Goal: Information Seeking & Learning: Find specific page/section

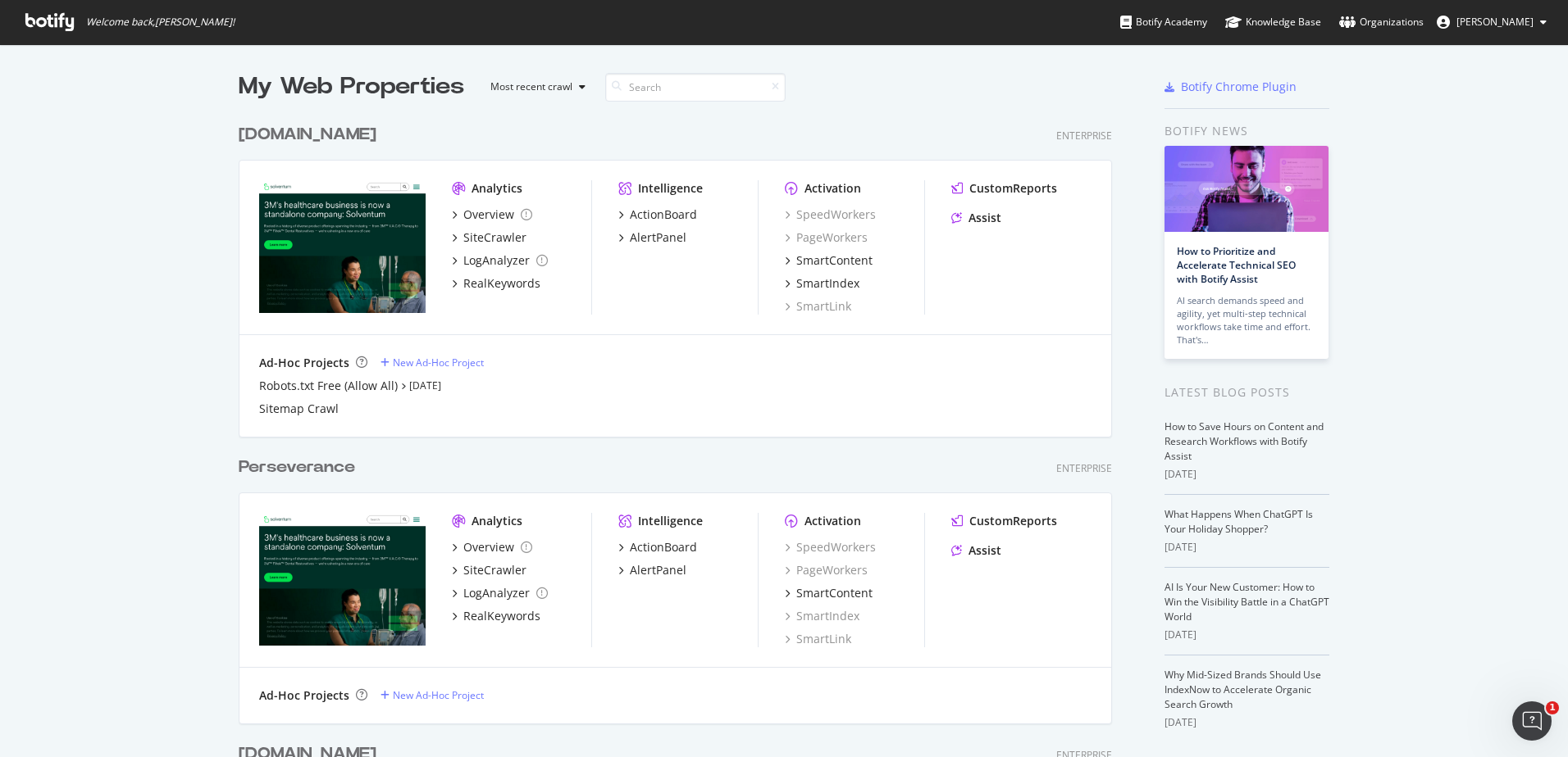
click at [315, 135] on div "[DOMAIN_NAME]" at bounding box center [308, 134] width 137 height 24
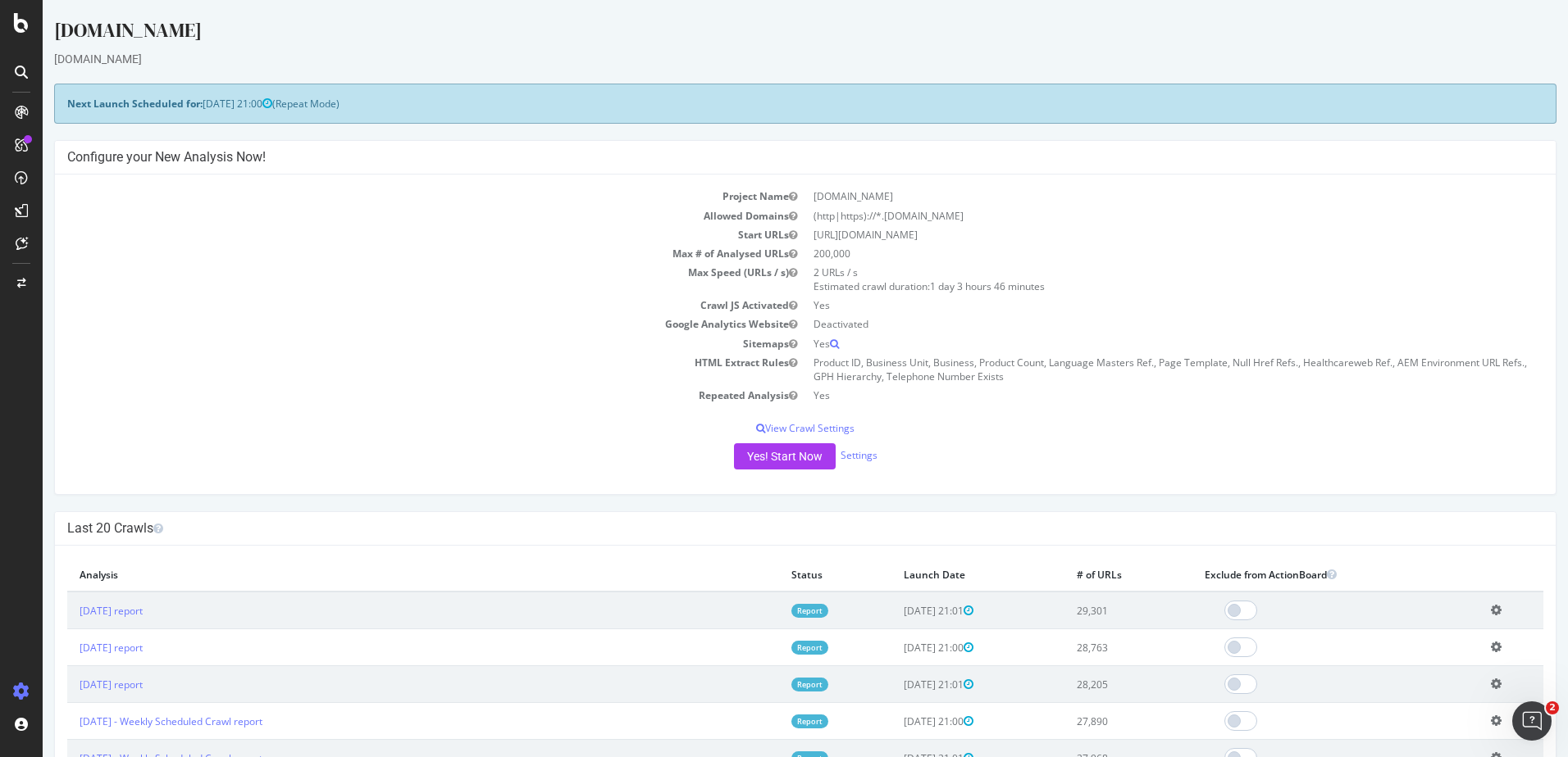
click at [134, 621] on td "[DATE] report" at bounding box center [423, 610] width 712 height 38
click at [134, 610] on link "[DATE] report" at bounding box center [110, 611] width 63 height 14
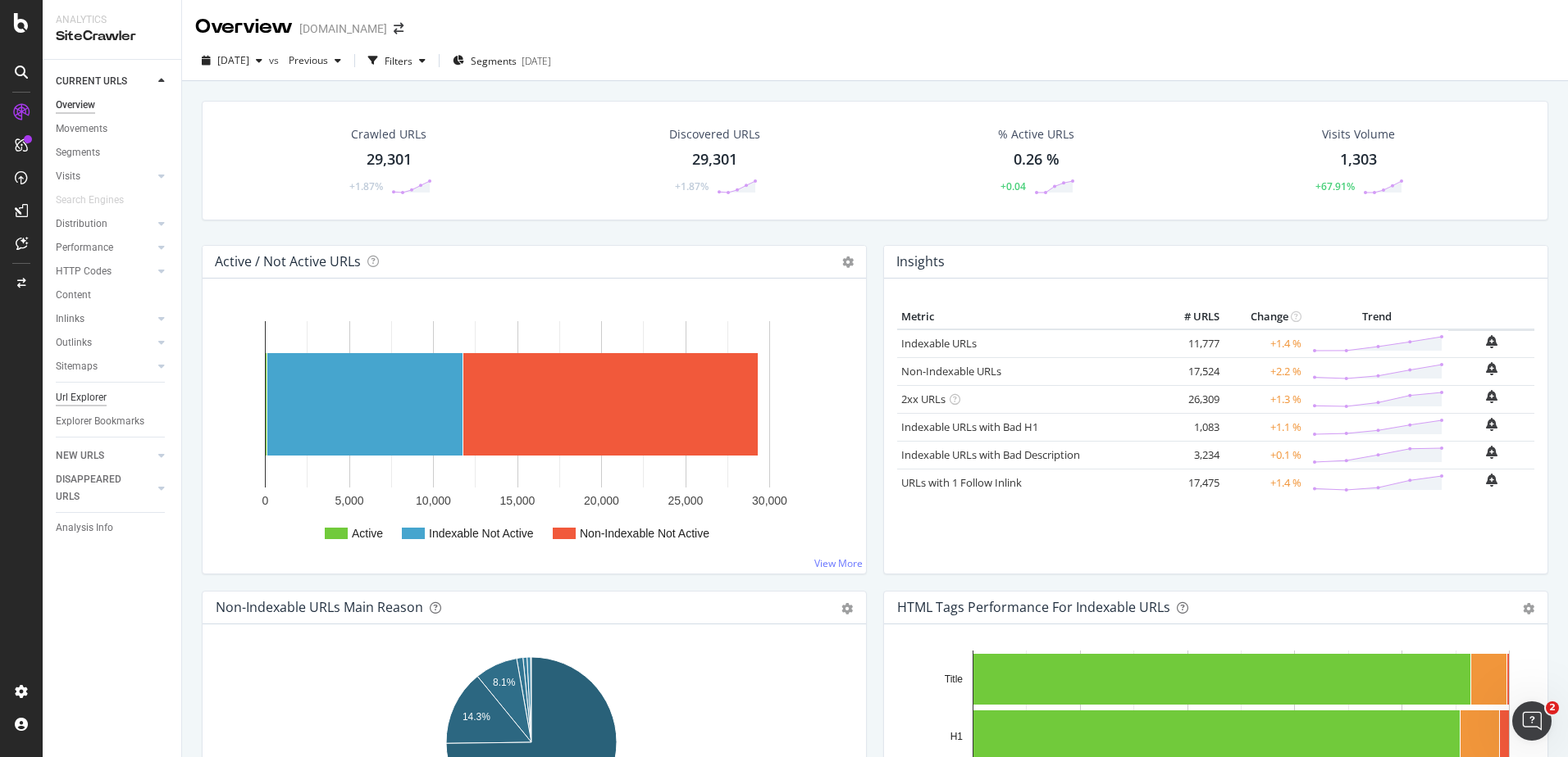
click at [72, 390] on div "Url Explorer" at bounding box center [81, 398] width 51 height 17
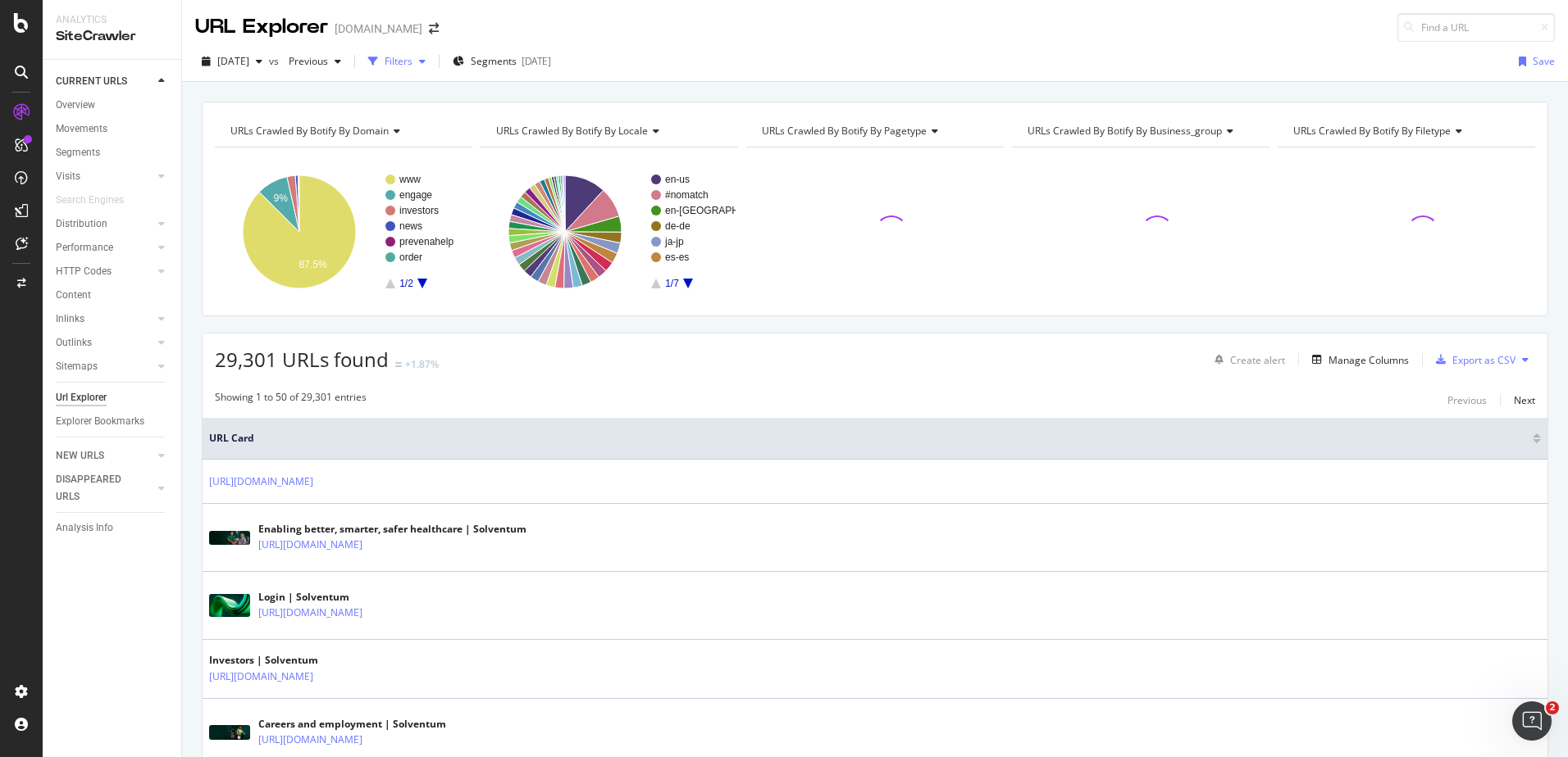
click at [412, 59] on div "Filters" at bounding box center [399, 61] width 28 height 14
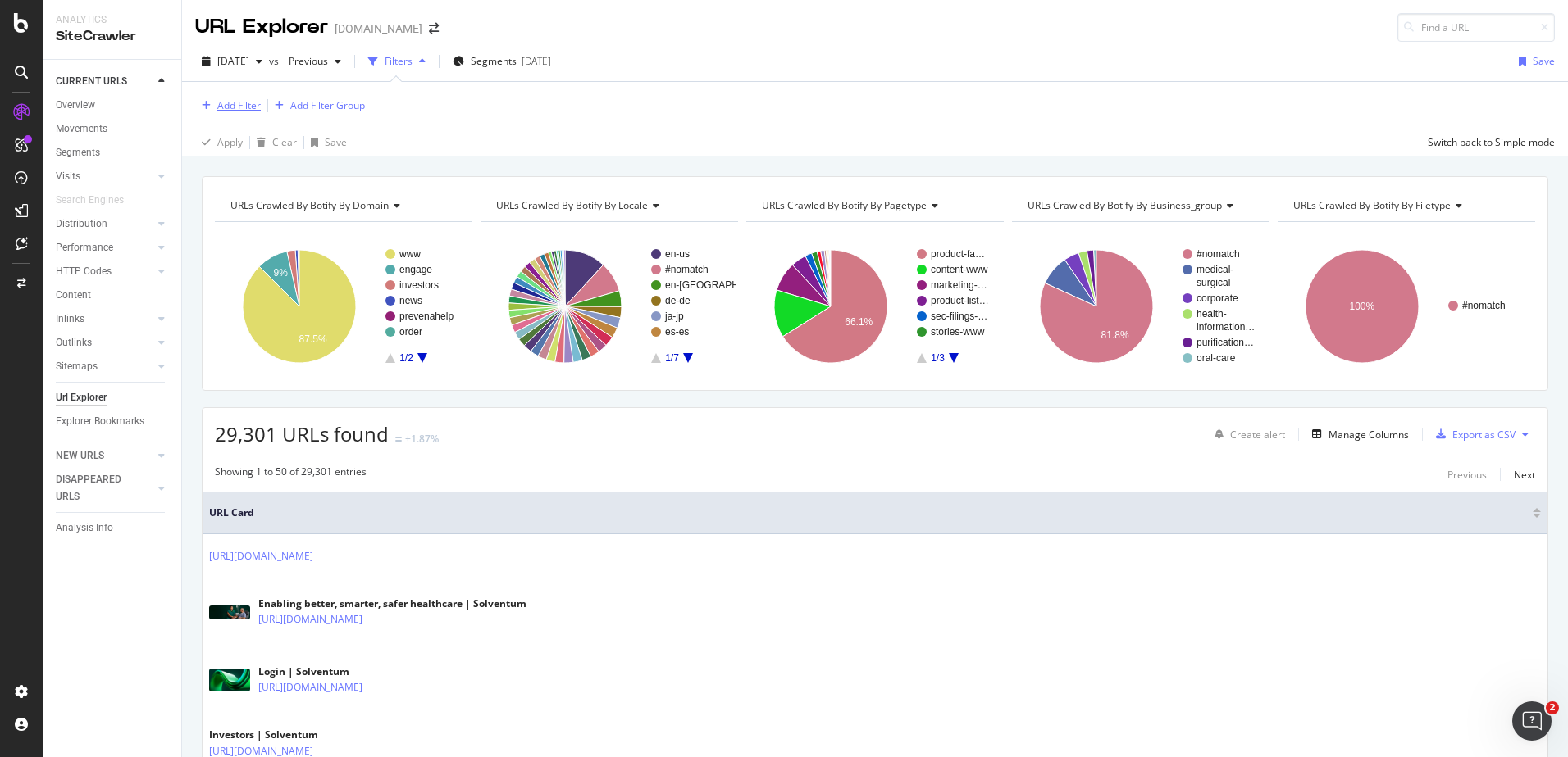
click at [234, 111] on div "Add Filter" at bounding box center [239, 105] width 44 height 14
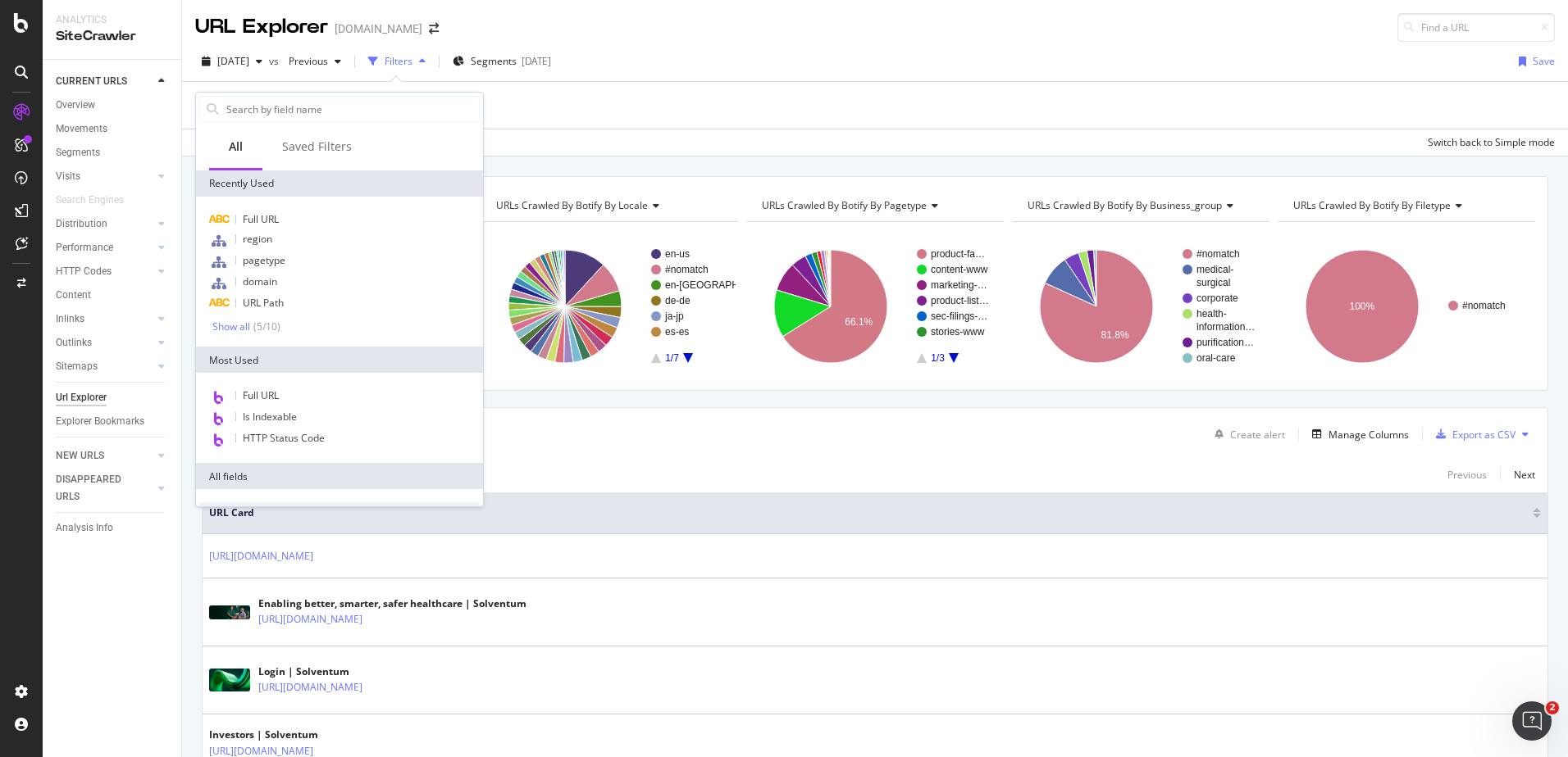
click at [234, 111] on input "text" at bounding box center [351, 108] width 254 height 24
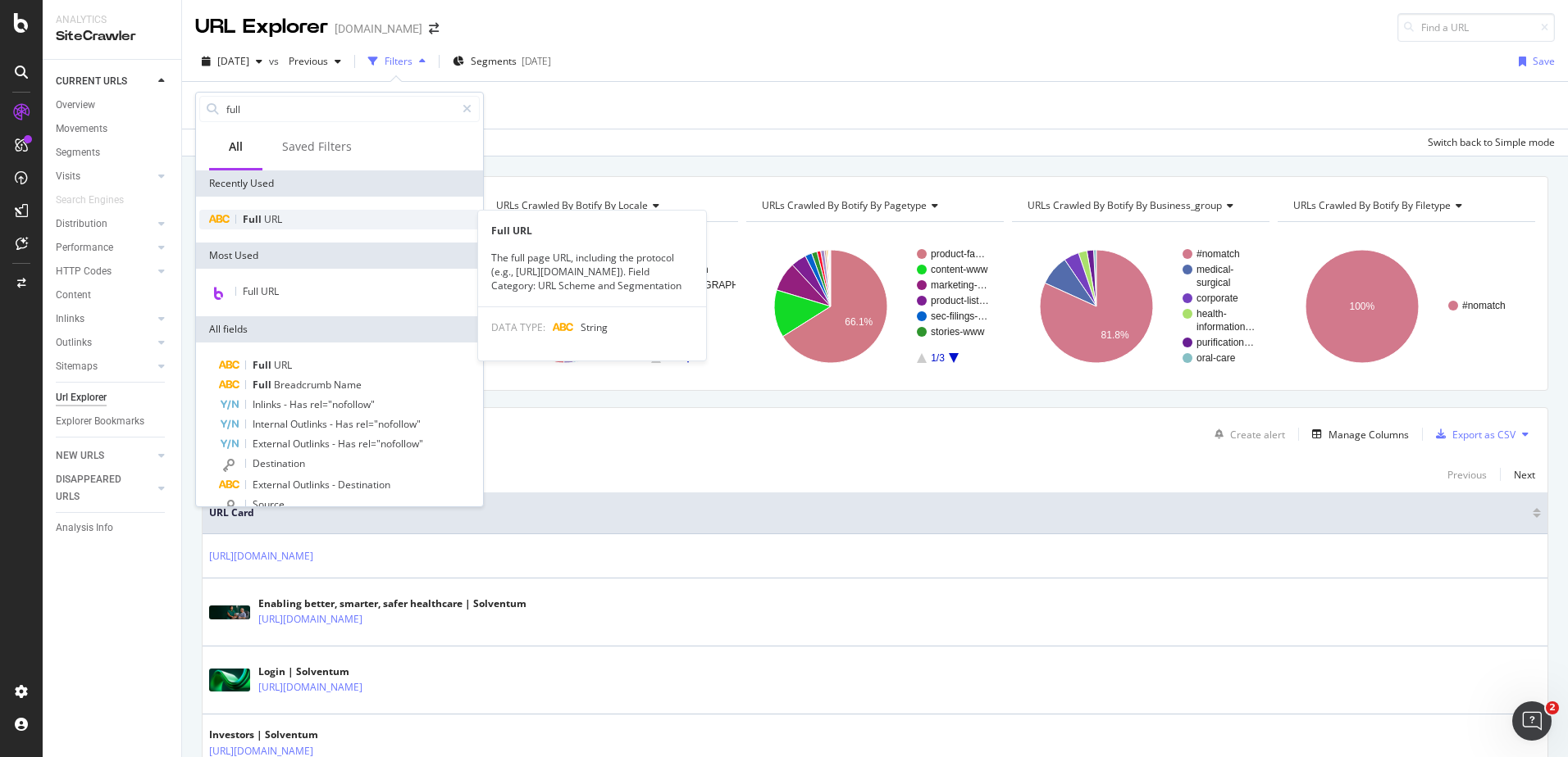
type input "full"
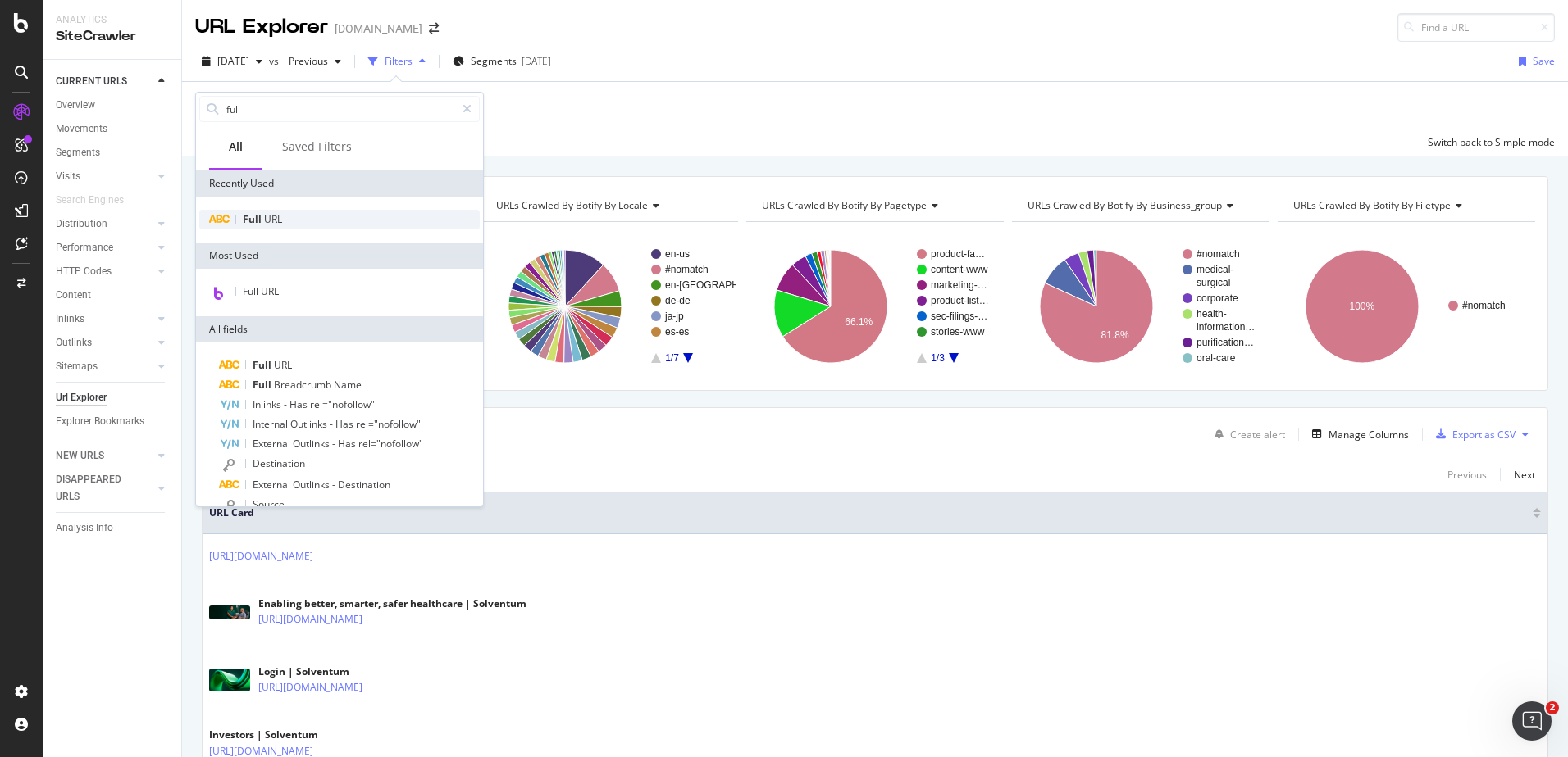
click at [255, 218] on span "Full" at bounding box center [253, 219] width 21 height 14
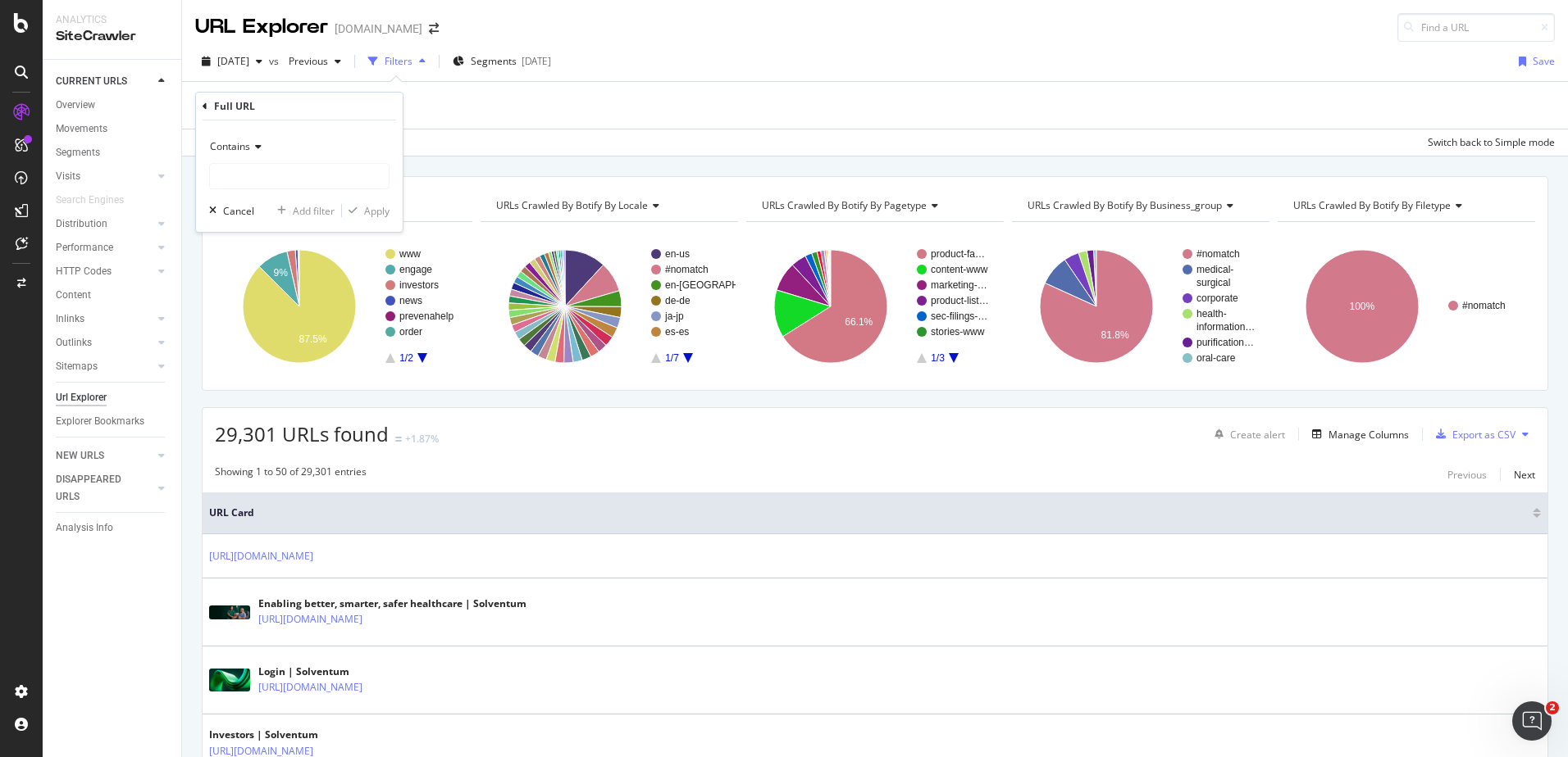
click at [259, 193] on div "Contains Cancel Add filter Apply" at bounding box center [300, 176] width 207 height 111
click at [269, 170] on input "text" at bounding box center [299, 176] width 179 height 26
paste input "b5005574000/"
type input "b5005574000"
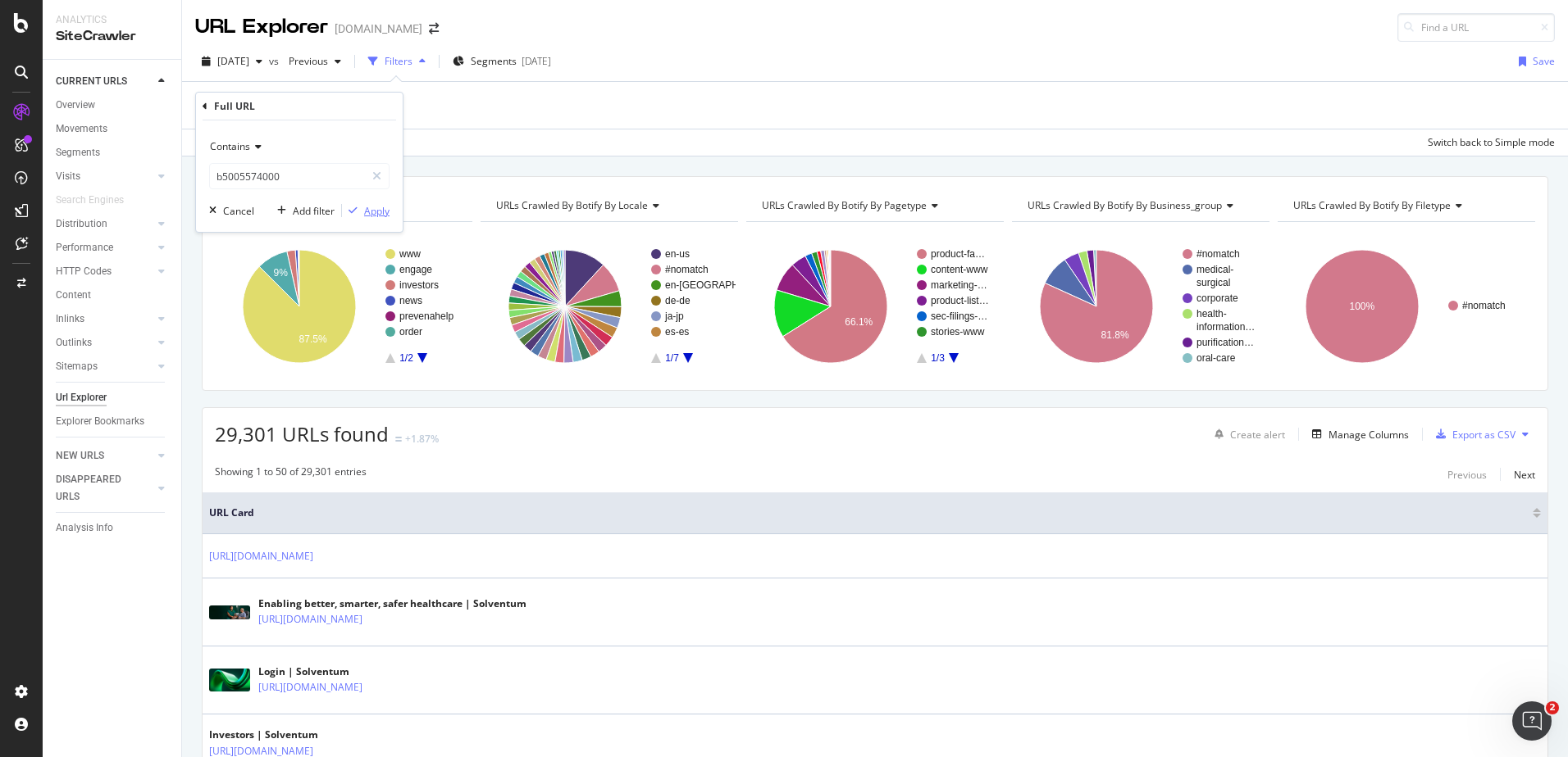
click at [378, 217] on div "Apply" at bounding box center [376, 211] width 25 height 14
